Goal: Find specific page/section: Find specific page/section

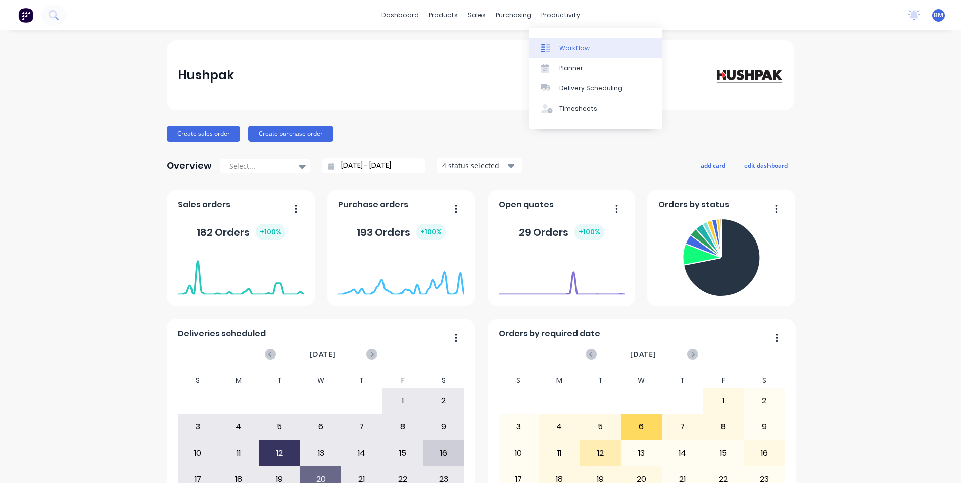
click at [559, 44] on div "Workflow" at bounding box center [574, 48] width 30 height 9
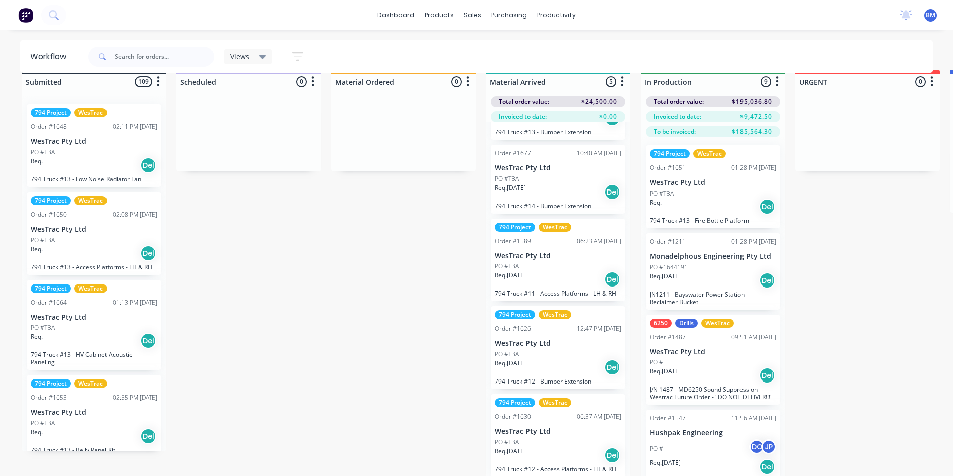
scroll to position [40, 0]
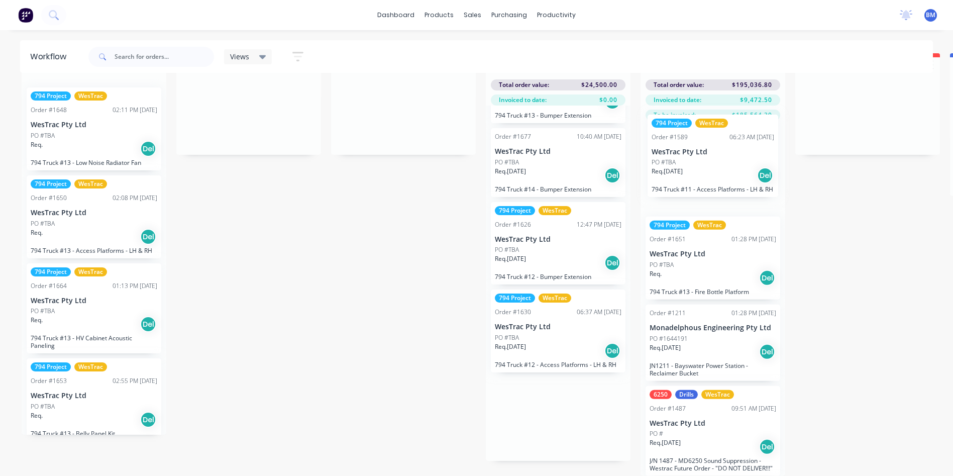
drag, startPoint x: 526, startPoint y: 262, endPoint x: 687, endPoint y: 179, distance: 181.1
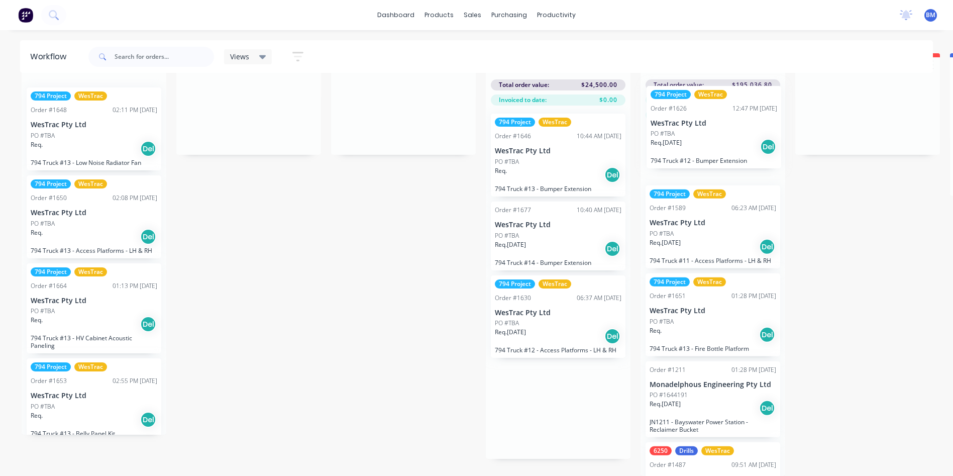
scroll to position [0, 0]
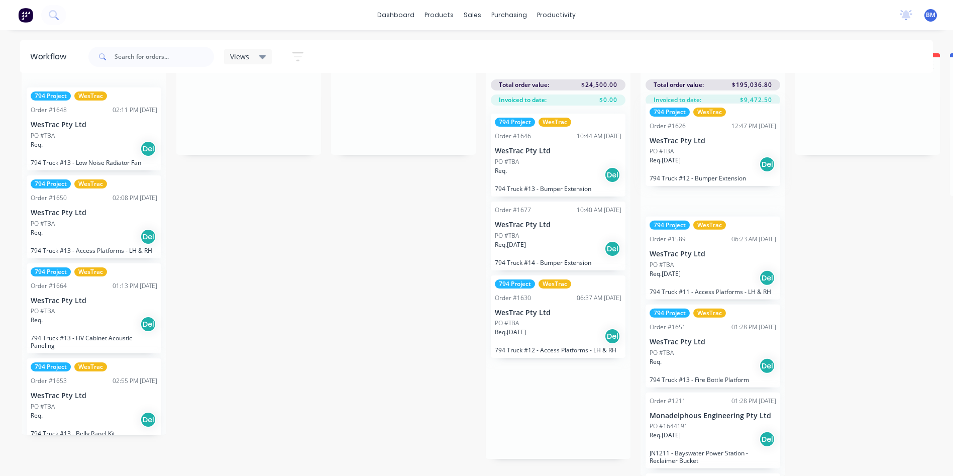
drag, startPoint x: 551, startPoint y: 334, endPoint x: 720, endPoint y: 171, distance: 234.2
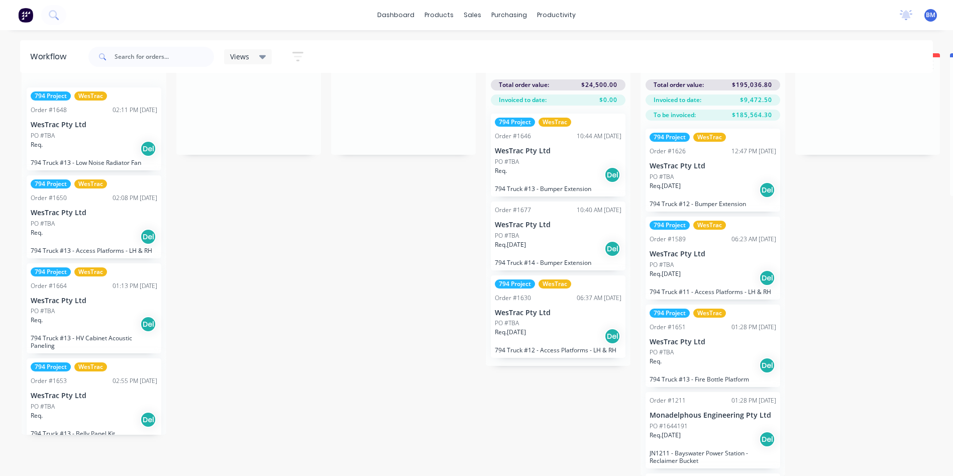
click at [24, 13] on img at bounding box center [25, 15] width 15 height 15
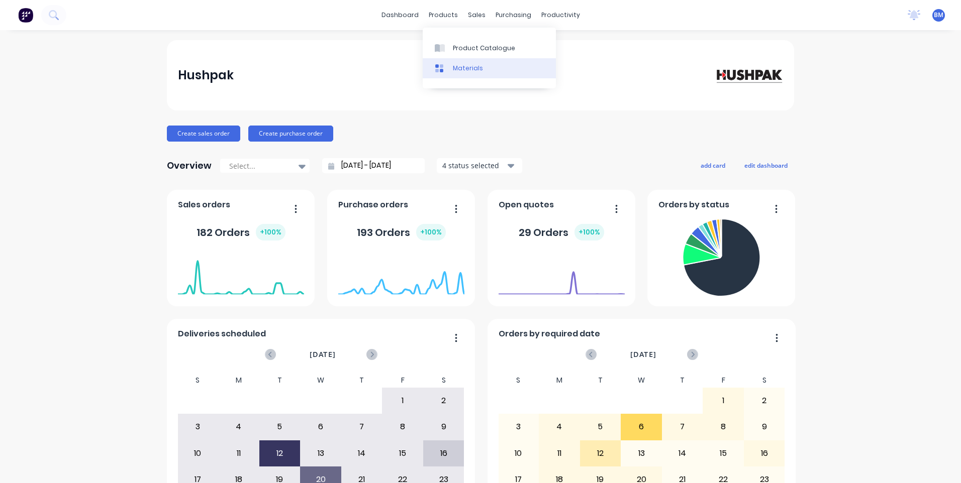
click at [474, 72] on div "Materials" at bounding box center [468, 68] width 30 height 9
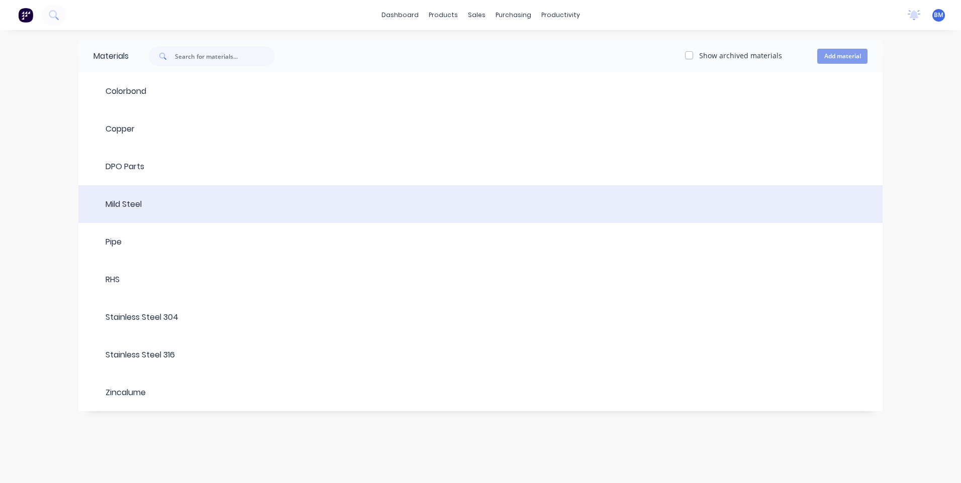
click at [142, 217] on header "Mild Steel" at bounding box center [480, 204] width 804 height 32
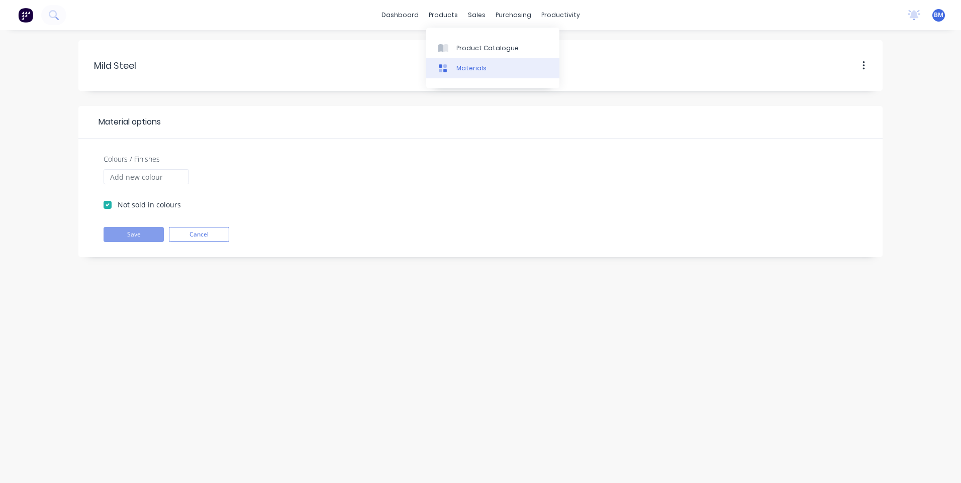
click at [452, 69] on div at bounding box center [445, 68] width 15 height 9
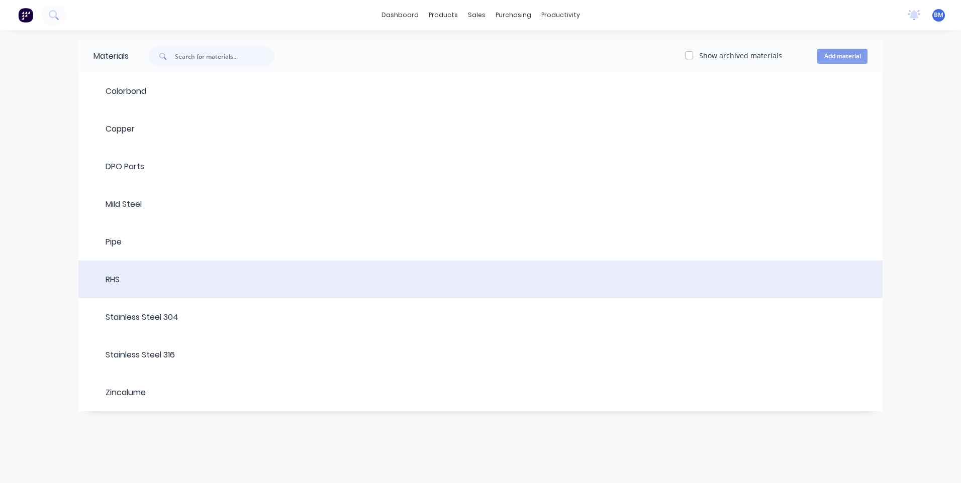
click at [128, 277] on div at bounding box center [494, 280] width 748 height 12
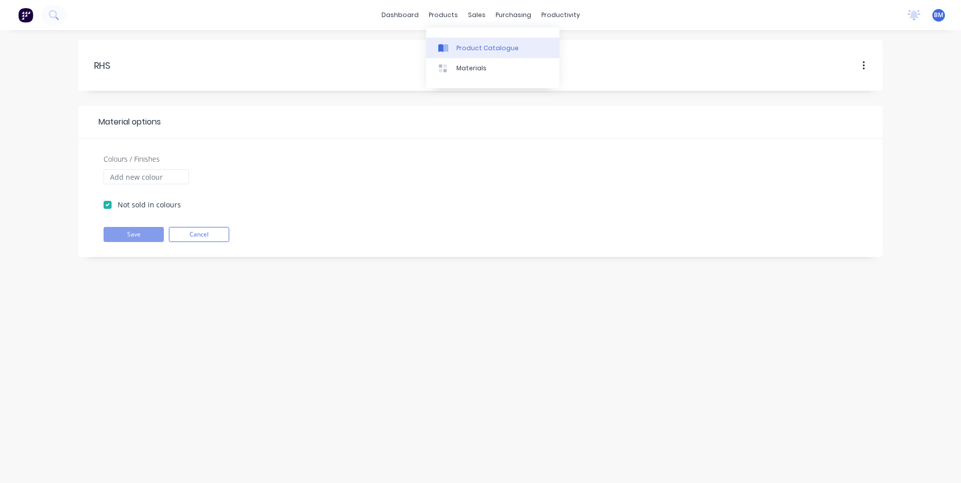
click at [446, 54] on link "Product Catalogue" at bounding box center [492, 48] width 133 height 20
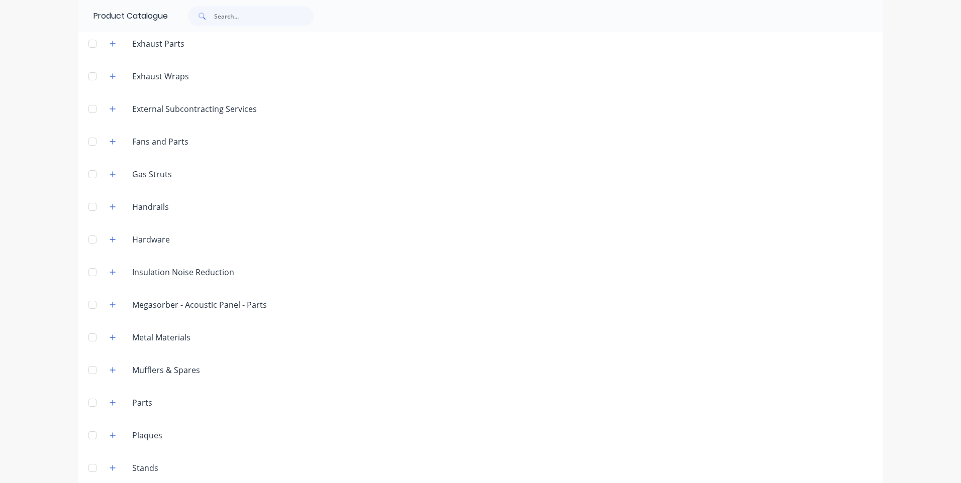
scroll to position [318, 0]
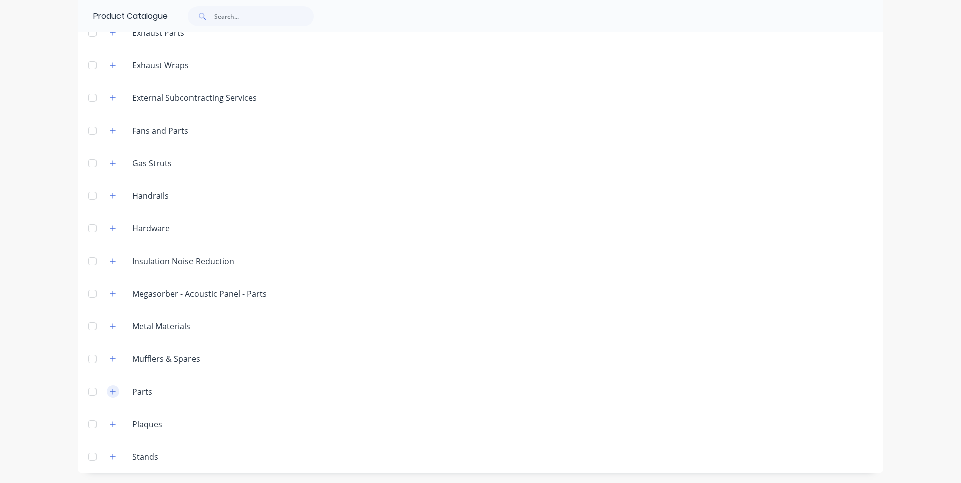
click at [111, 391] on icon "button" at bounding box center [113, 391] width 6 height 7
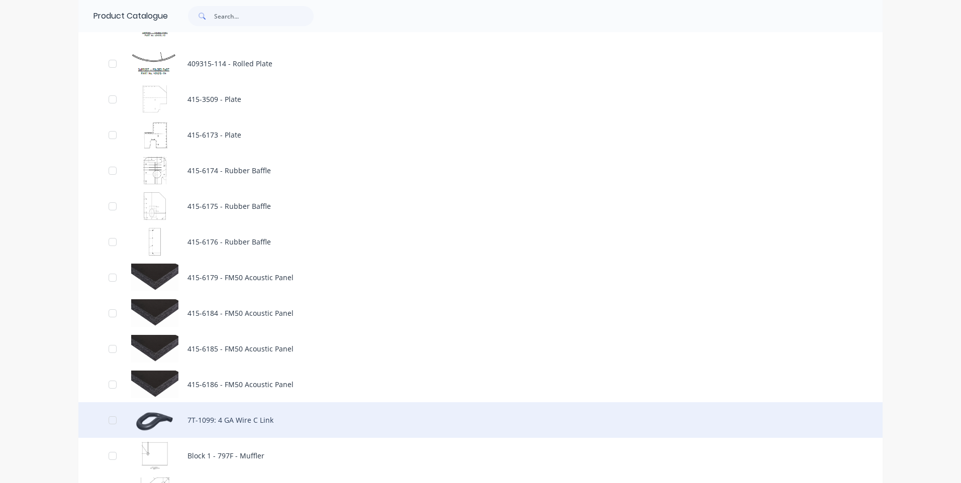
scroll to position [10022, 0]
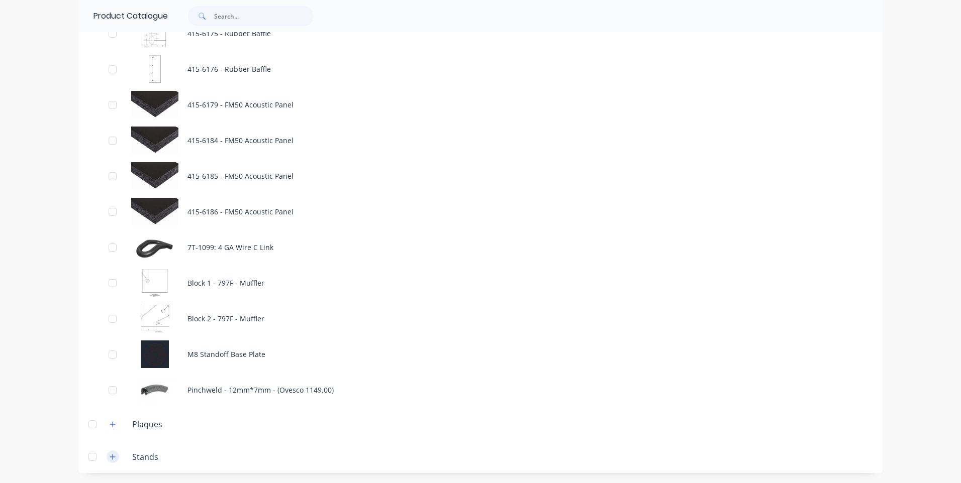
click at [110, 459] on icon "button" at bounding box center [113, 457] width 6 height 7
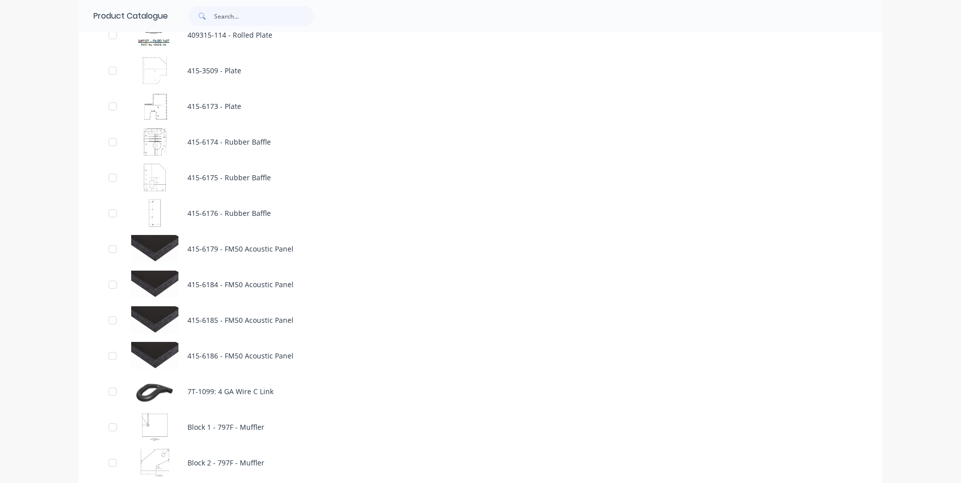
scroll to position [10129, 0]
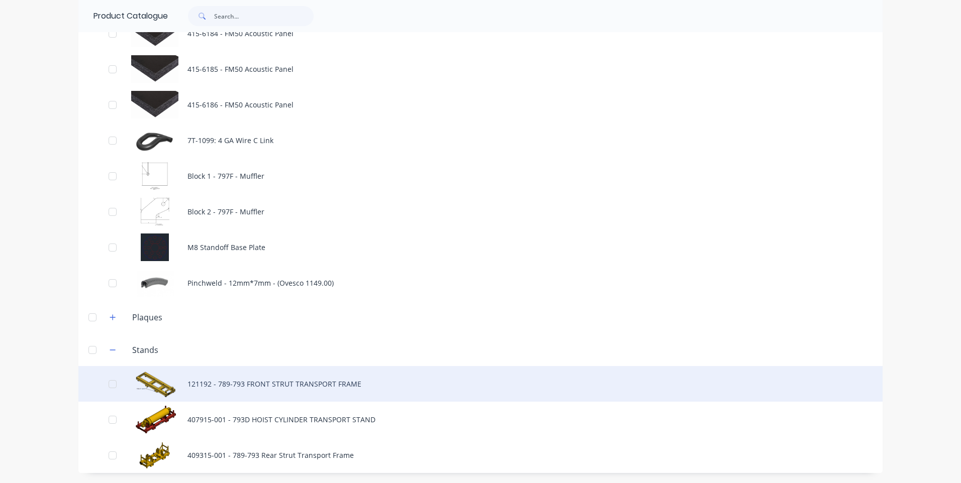
click at [241, 381] on div "121192 - 789-793 FRONT STRUT TRANSPORT FRAME" at bounding box center [480, 384] width 804 height 36
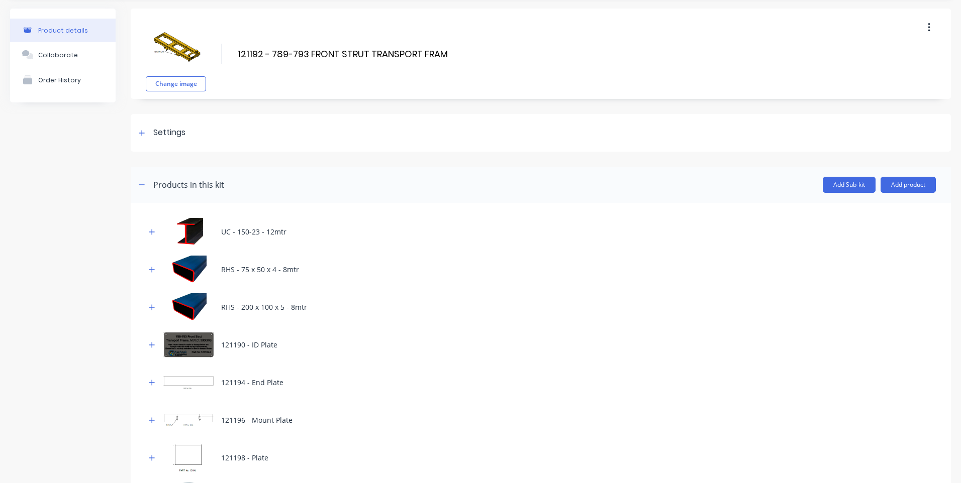
scroll to position [31, 0]
click at [145, 185] on button "button" at bounding box center [142, 185] width 13 height 13
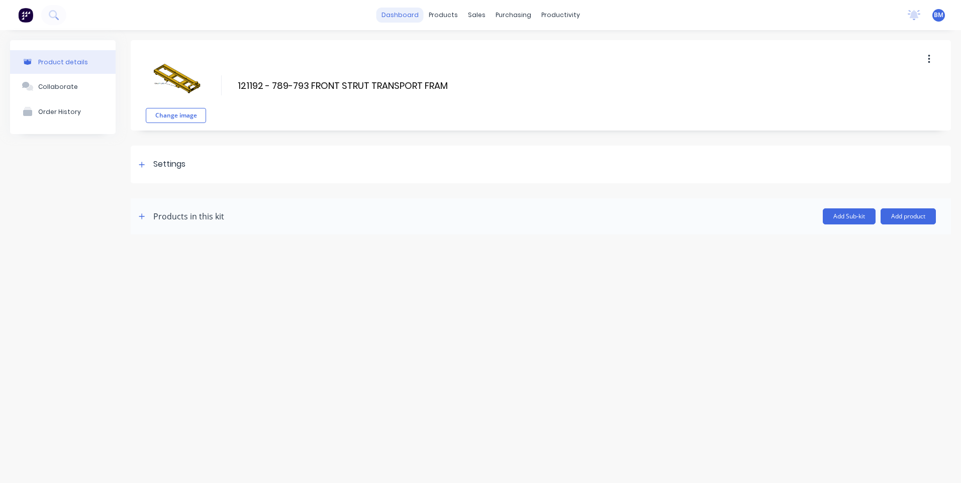
click at [402, 17] on link "dashboard" at bounding box center [399, 15] width 47 height 15
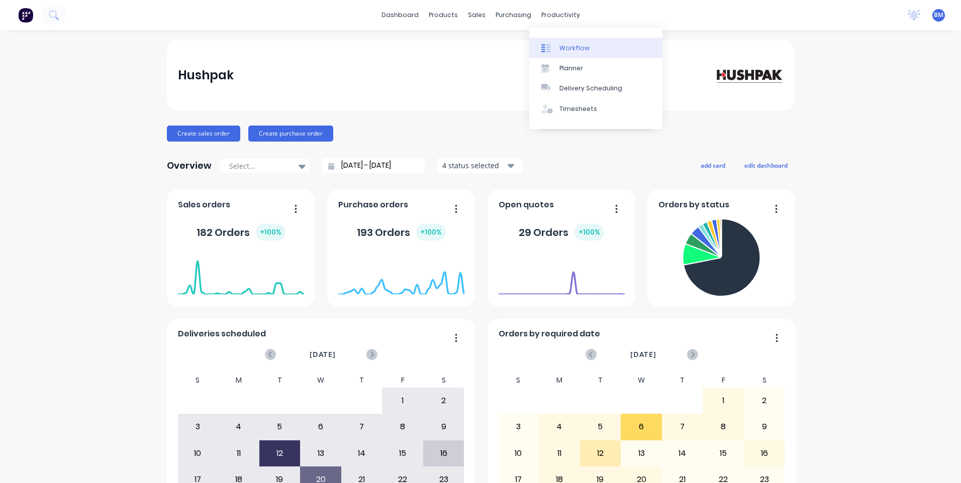
click at [555, 49] on div at bounding box center [548, 48] width 15 height 9
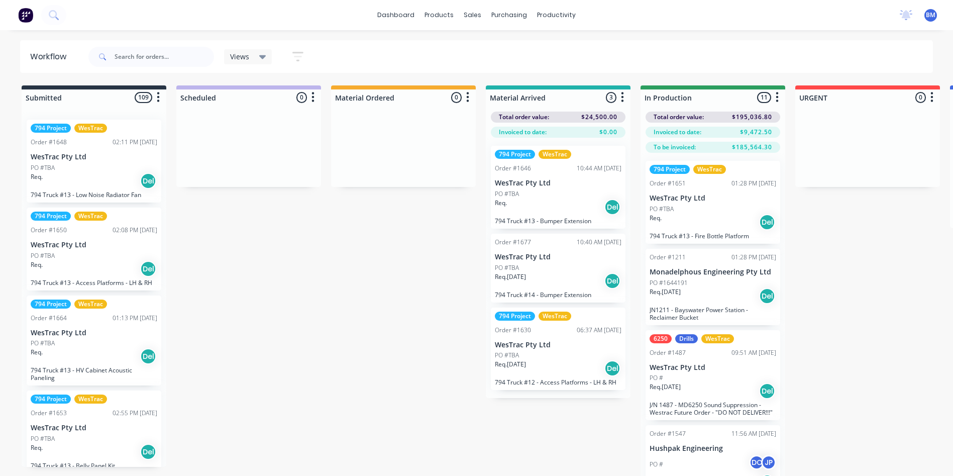
click at [517, 45] on div "Purchase Orders" at bounding box center [541, 48] width 53 height 9
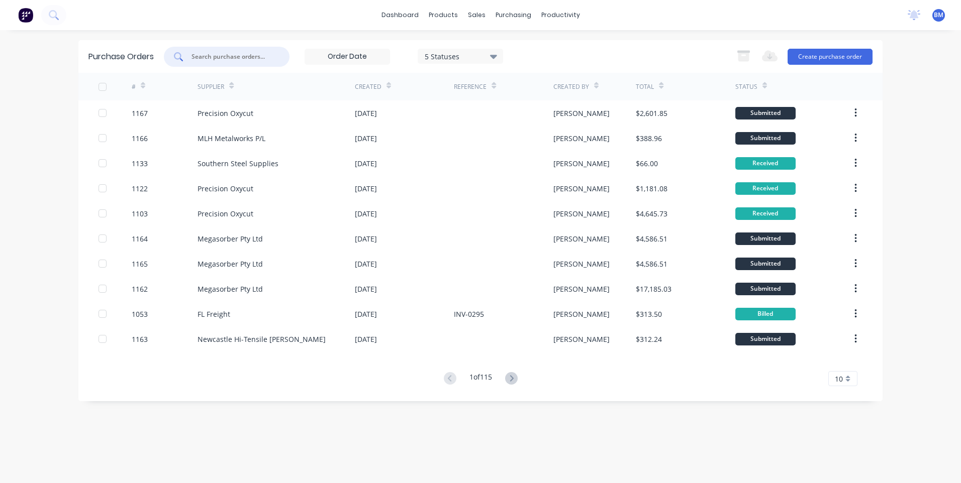
click at [267, 56] on input "text" at bounding box center [231, 57] width 83 height 10
paste input "1141"
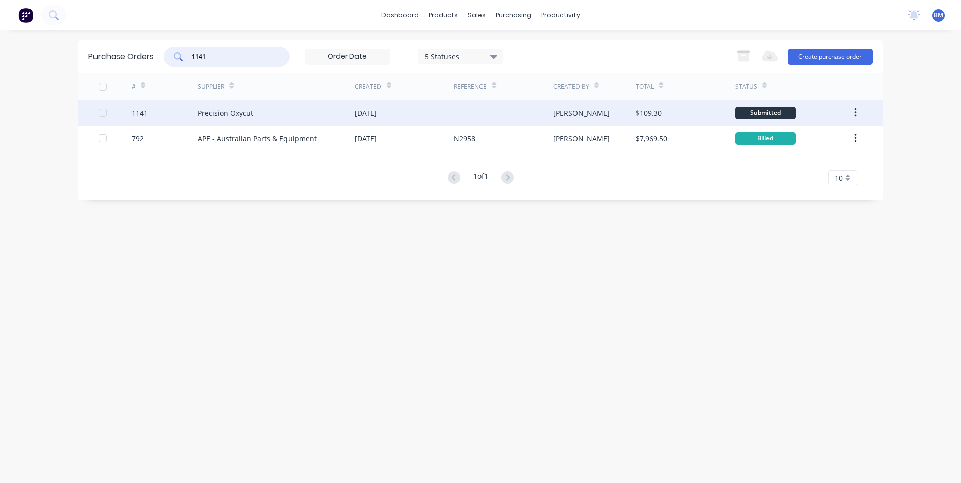
type input "1141"
click at [257, 112] on div "Precision Oxycut" at bounding box center [275, 112] width 157 height 25
